Goal: Find specific page/section: Find specific page/section

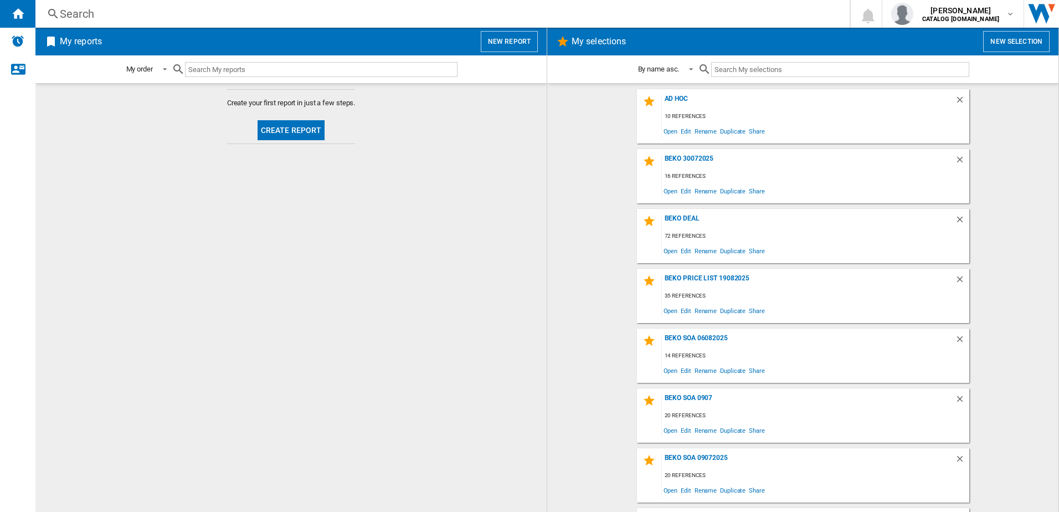
drag, startPoint x: 115, startPoint y: 9, endPoint x: 88, endPoint y: 11, distance: 27.2
click at [88, 11] on div "Search" at bounding box center [440, 14] width 761 height 16
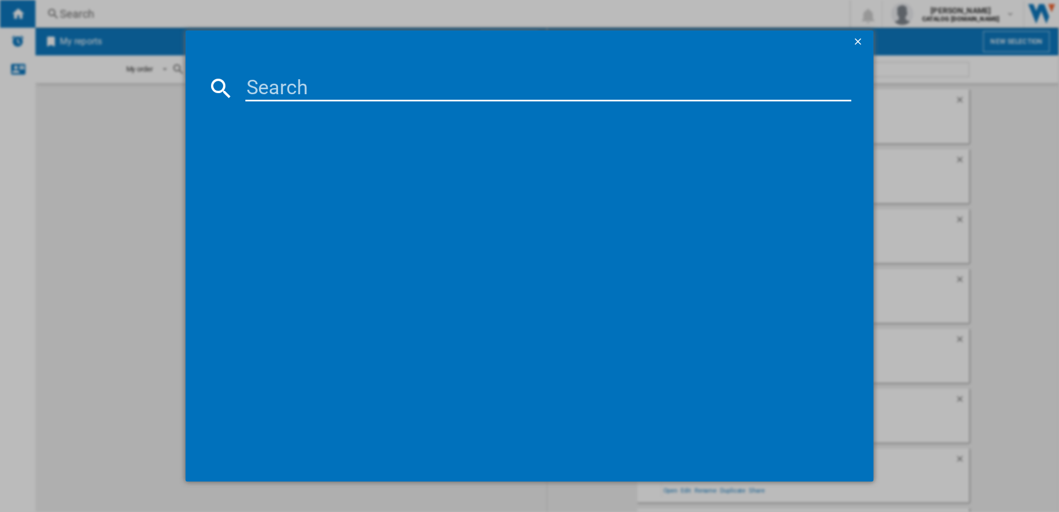
paste input "BM3T3933W"
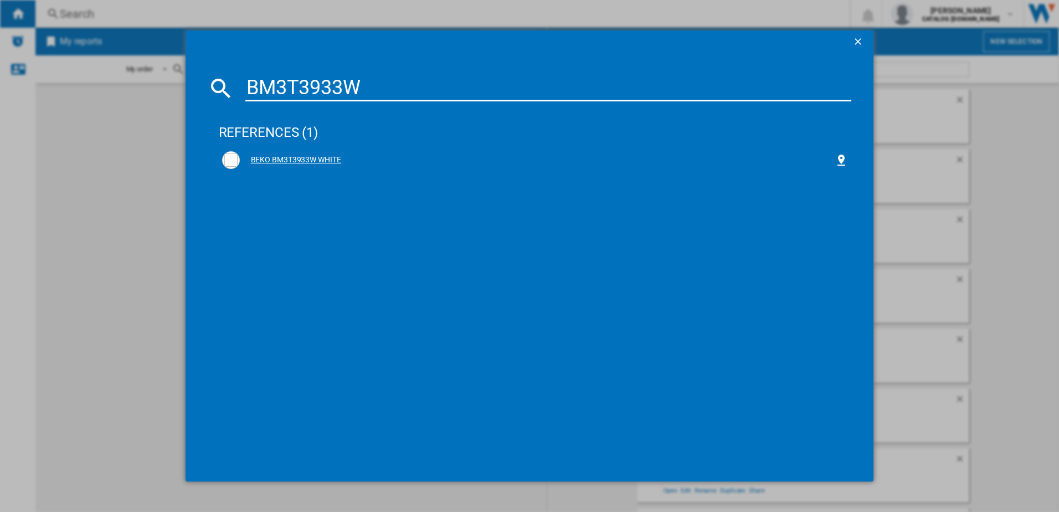
type input "BM3T3933W"
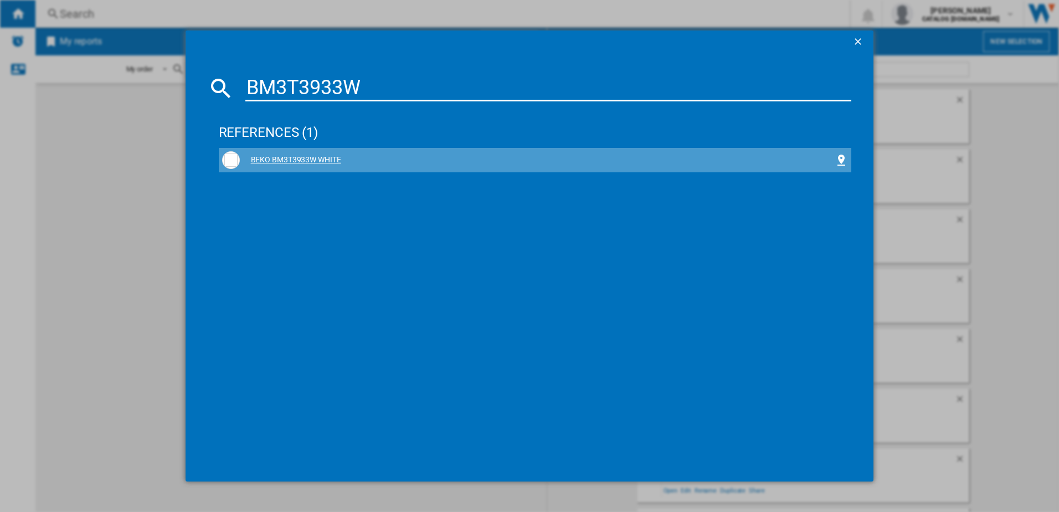
click at [294, 161] on div "BEKO BM3T3933W WHITE" at bounding box center [538, 160] width 596 height 11
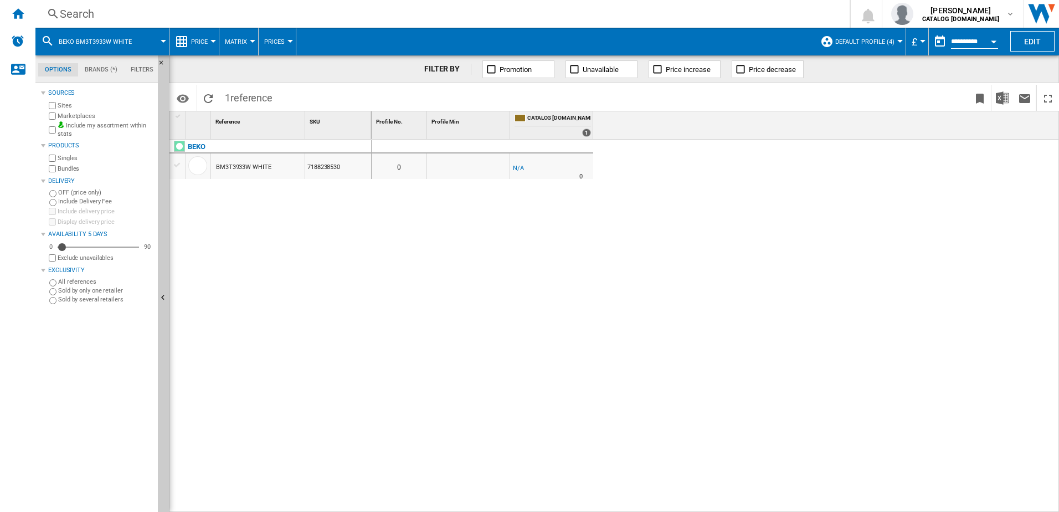
click at [885, 44] on span "Default profile (4)" at bounding box center [865, 41] width 59 height 7
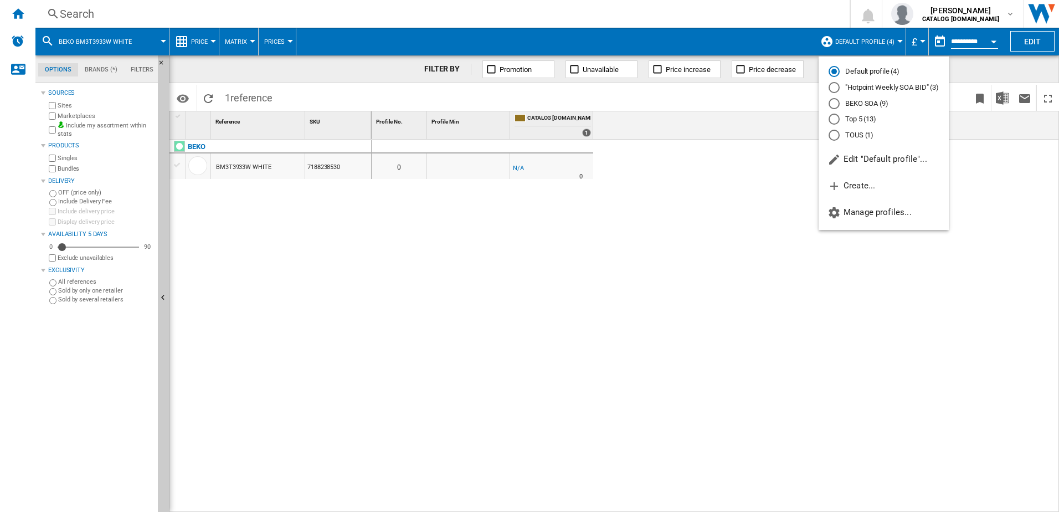
click at [858, 117] on md-radio-button "Top 5 (13)" at bounding box center [884, 119] width 110 height 11
